Goal: Book appointment/travel/reservation

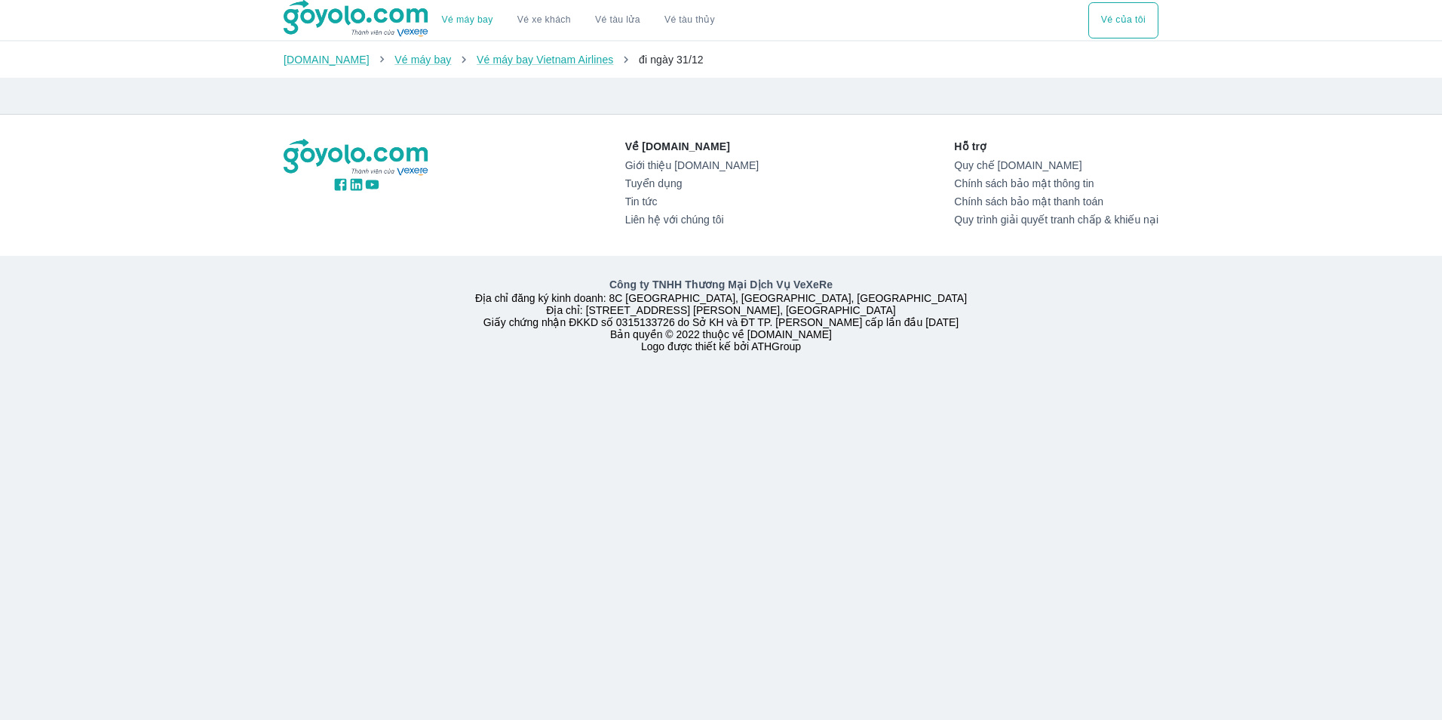
click at [1128, 20] on button "Vé của tôi" at bounding box center [1123, 20] width 70 height 36
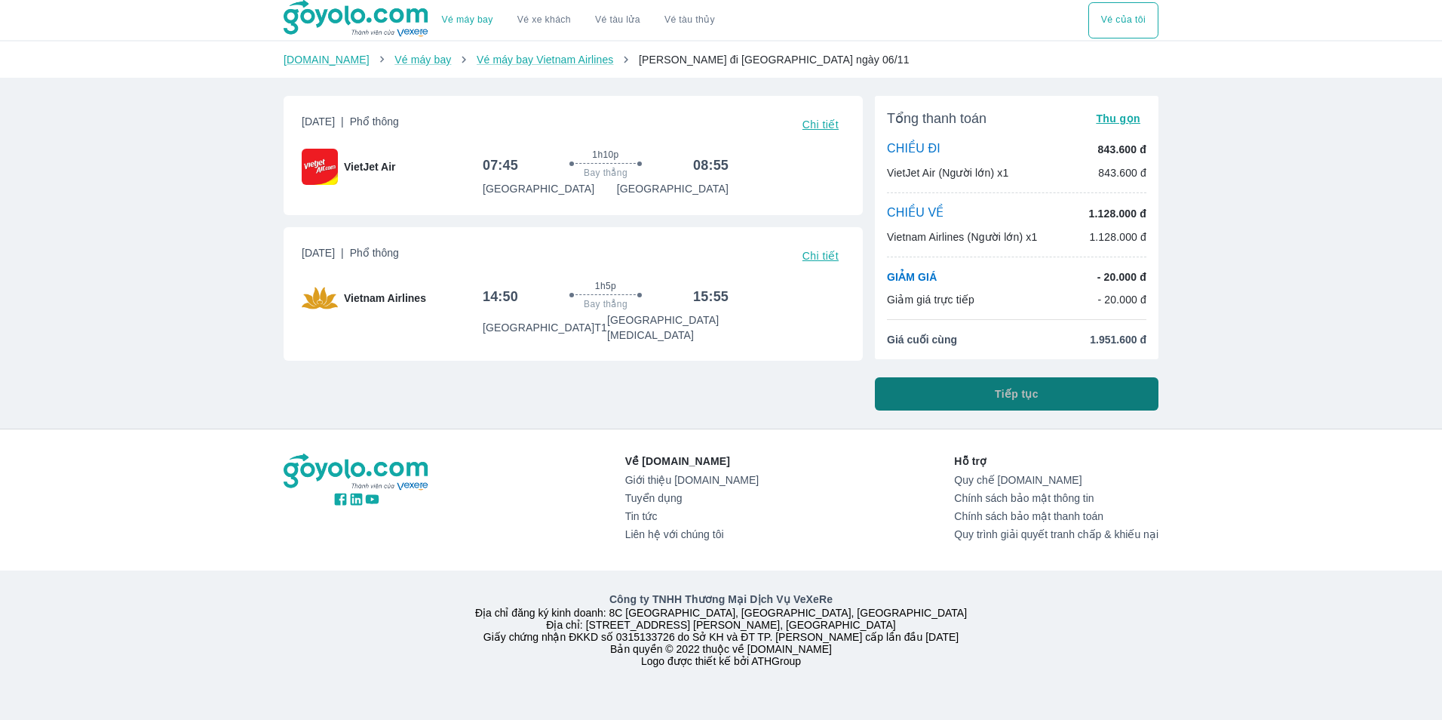
click at [1045, 392] on button "Tiếp tục" at bounding box center [1017, 393] width 284 height 33
